Goal: Transaction & Acquisition: Purchase product/service

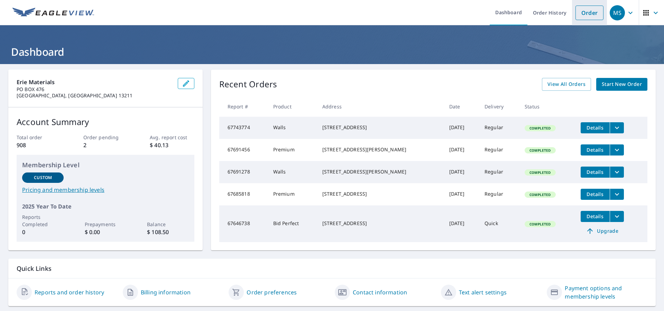
click at [587, 11] on link "Order" at bounding box center [589, 13] width 28 height 15
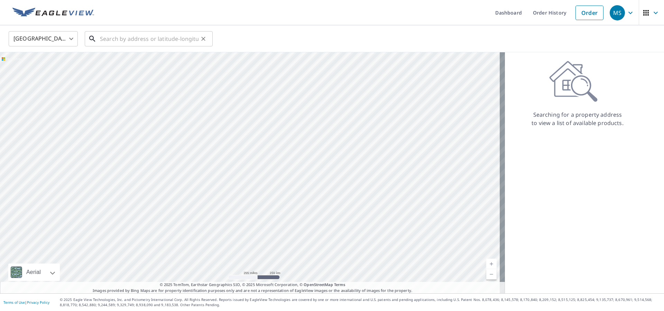
click at [108, 42] on input "text" at bounding box center [149, 38] width 99 height 19
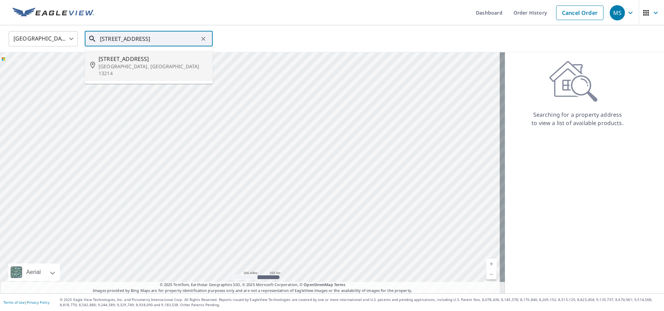
click at [127, 63] on p "[GEOGRAPHIC_DATA], [GEOGRAPHIC_DATA] 13214" at bounding box center [153, 70] width 109 height 14
type input "[STREET_ADDRESS]"
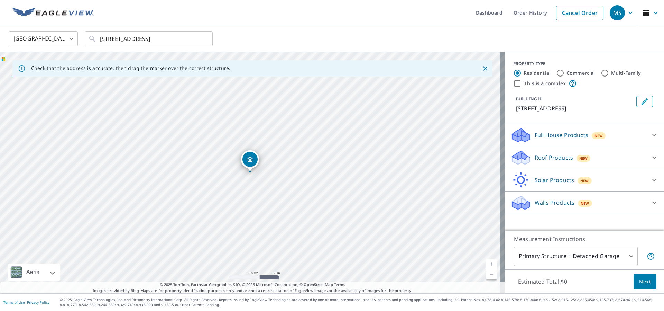
click at [555, 157] on p "Roof Products" at bounding box center [554, 157] width 38 height 8
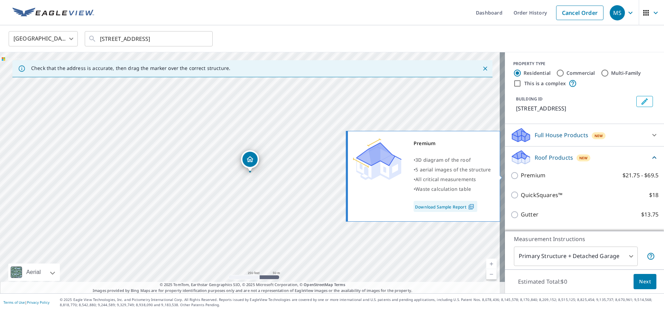
click at [526, 174] on p "Premium" at bounding box center [533, 175] width 25 height 9
click at [521, 174] on input "Premium $21.75 - $69.5" at bounding box center [515, 175] width 10 height 8
checkbox input "true"
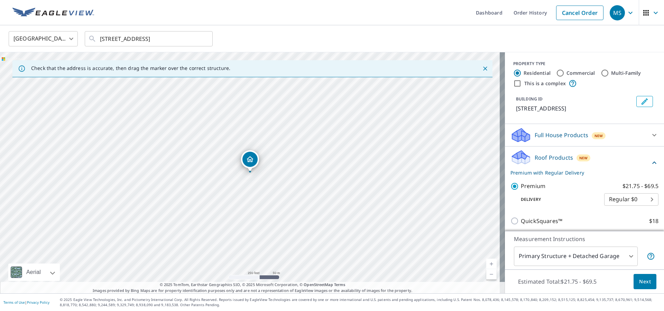
click at [639, 281] on span "Next" at bounding box center [645, 281] width 12 height 9
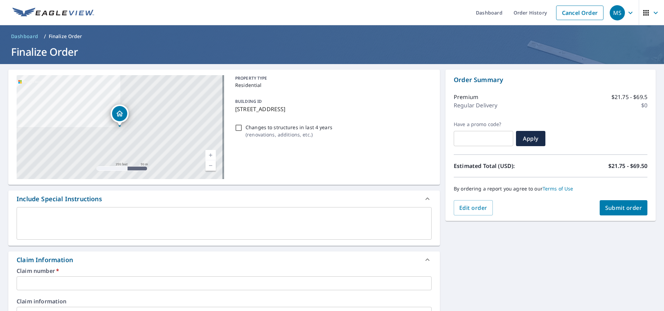
click at [75, 285] on input "text" at bounding box center [224, 283] width 415 height 14
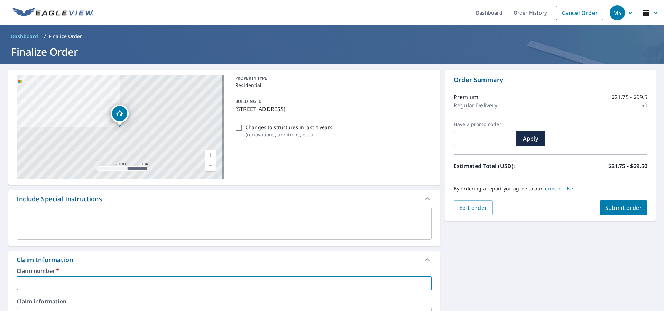
type input "3"
checkbox input "true"
type input "36"
checkbox input "true"
type input "360"
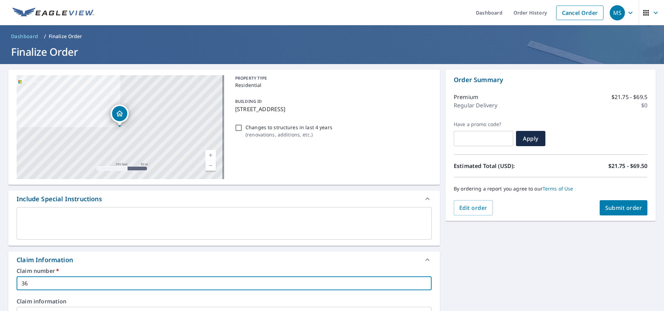
checkbox input "true"
type input "3602"
checkbox input "true"
type input "36029"
checkbox input "true"
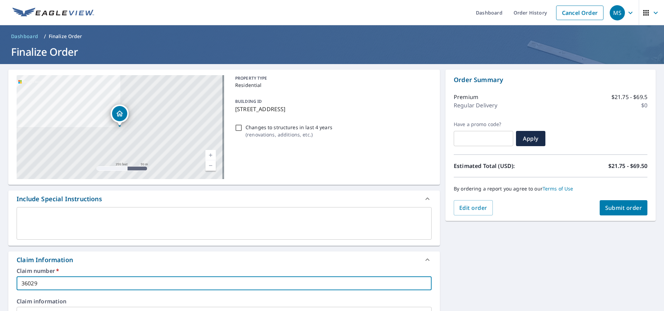
type input "360298"
checkbox input "true"
type input "3602981"
checkbox input "true"
type input "3602981"
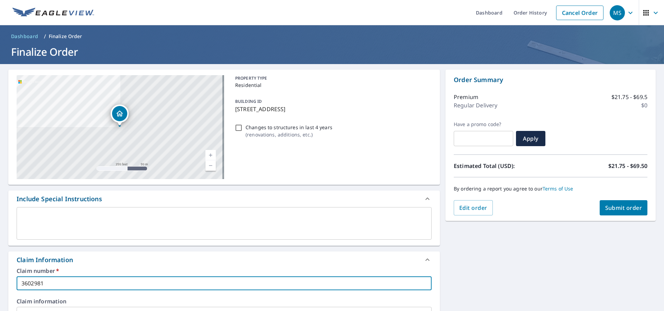
click at [608, 204] on span "Submit order" at bounding box center [623, 208] width 37 height 8
checkbox input "true"
